Goal: Task Accomplishment & Management: Use online tool/utility

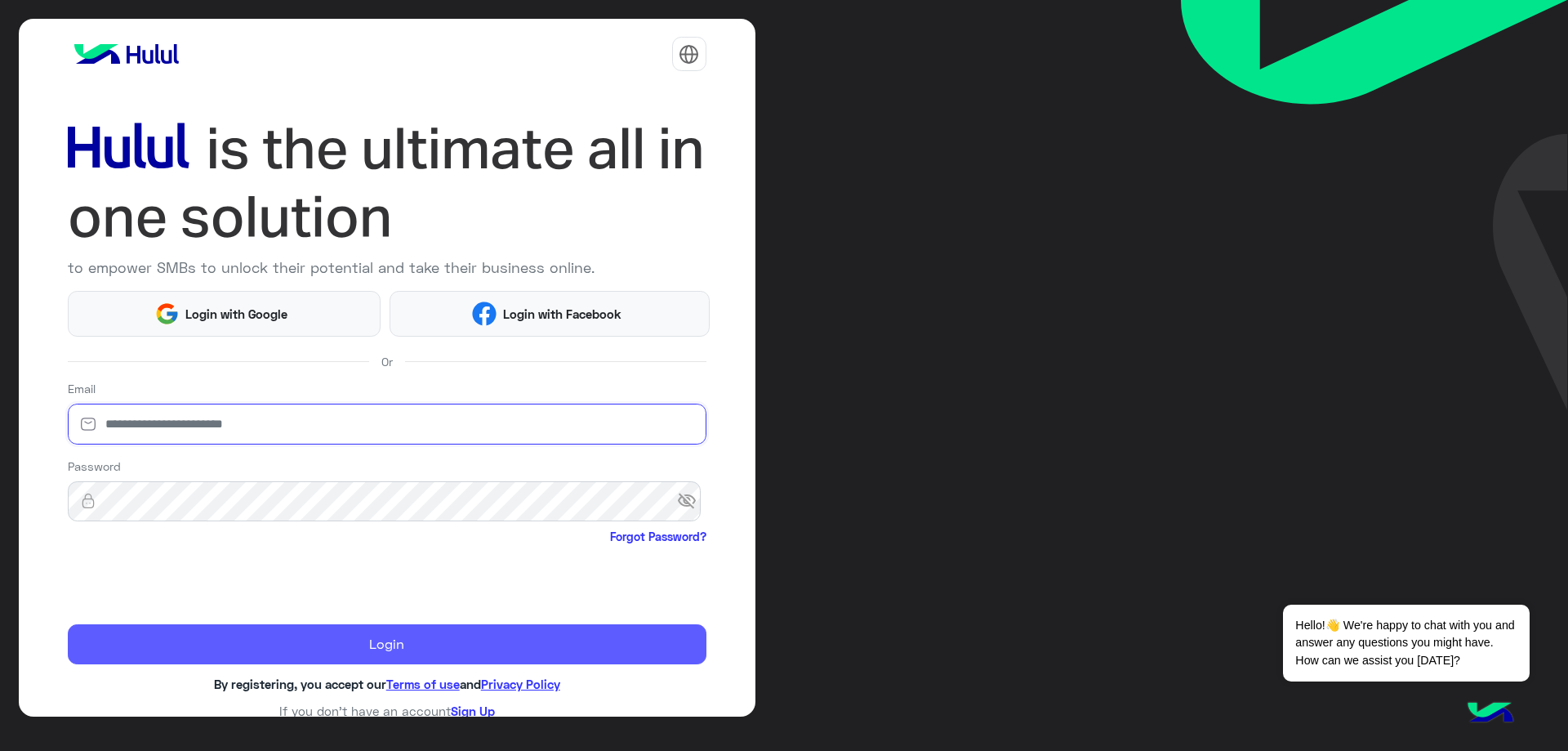
type input "**********"
click at [276, 628] on button "Login" at bounding box center [387, 644] width 639 height 41
click at [340, 640] on button "Login" at bounding box center [387, 644] width 639 height 41
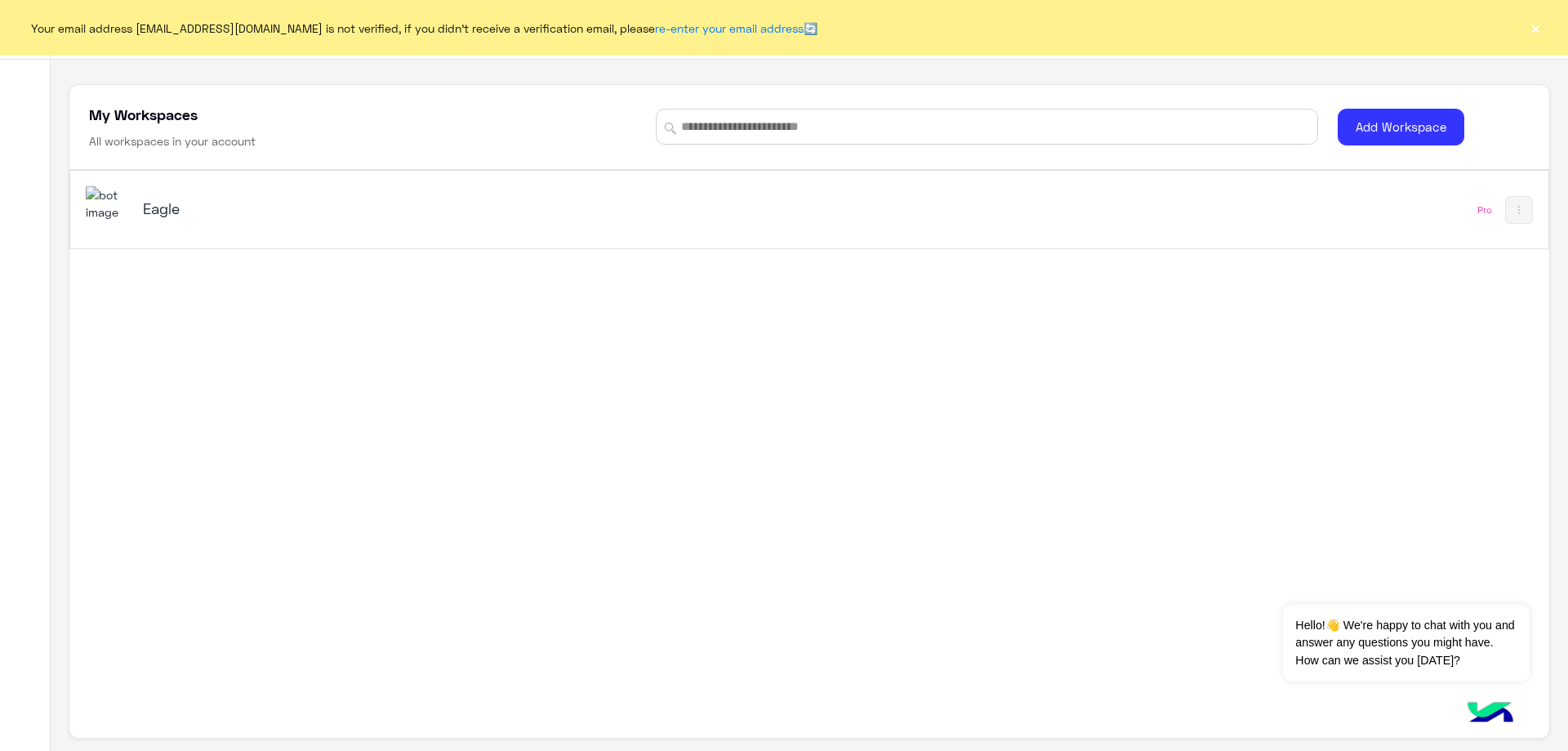
click at [147, 220] on div "Eagle" at bounding box center [403, 210] width 521 height 23
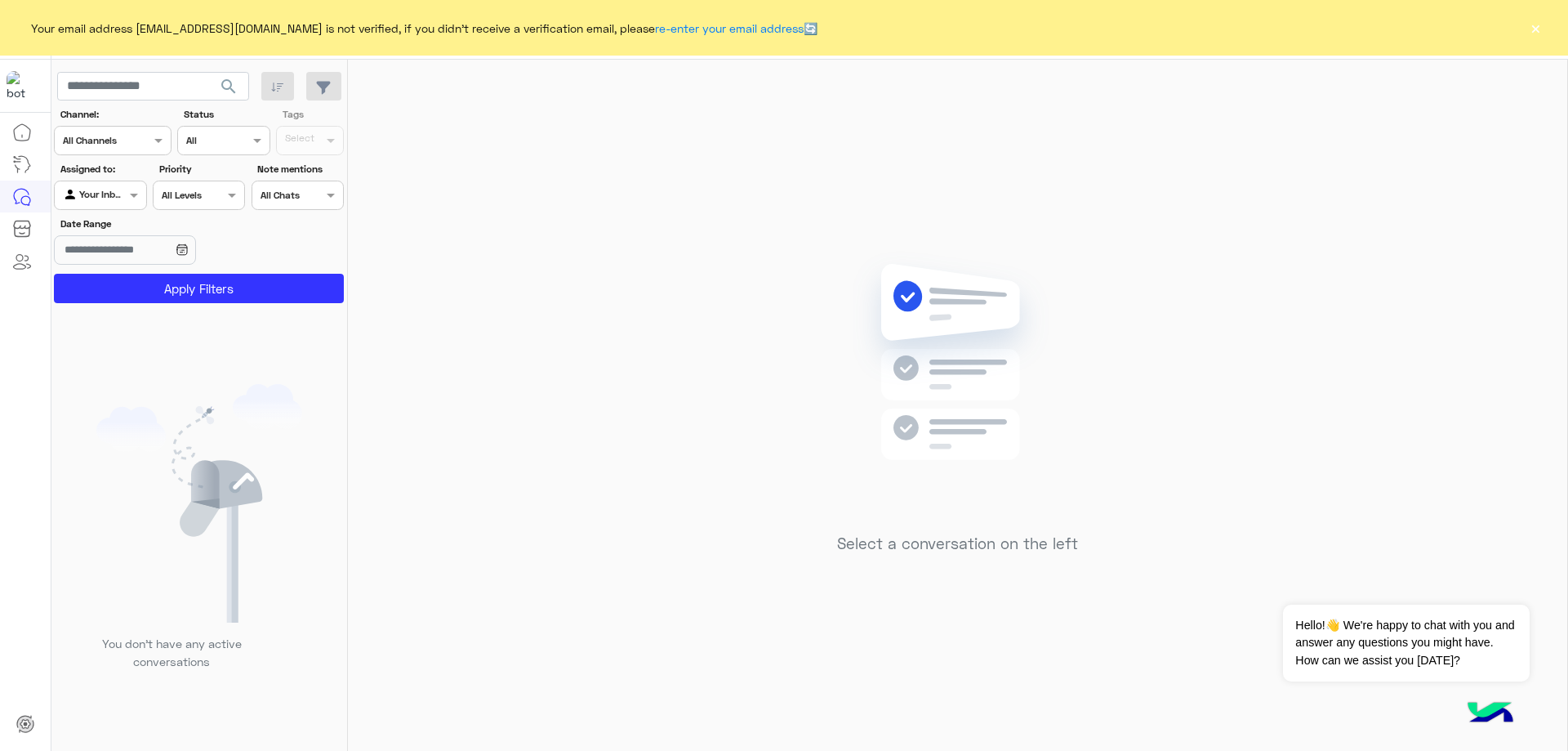
click at [1541, 39] on div "Your email address [EMAIL_ADDRESS][DOMAIN_NAME] is not verified, if you didn't …" at bounding box center [784, 27] width 1568 height 56
click at [1535, 29] on button "×" at bounding box center [1535, 27] width 16 height 16
